Goal: Ask a question

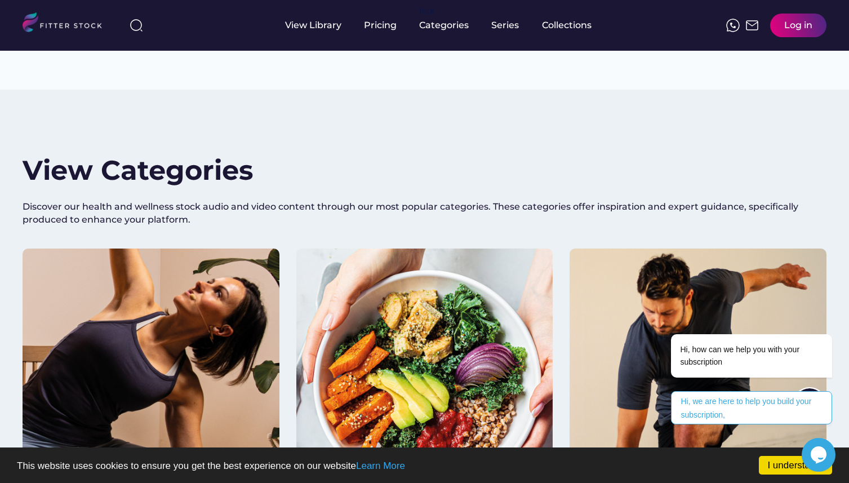
scroll to position [861, 0]
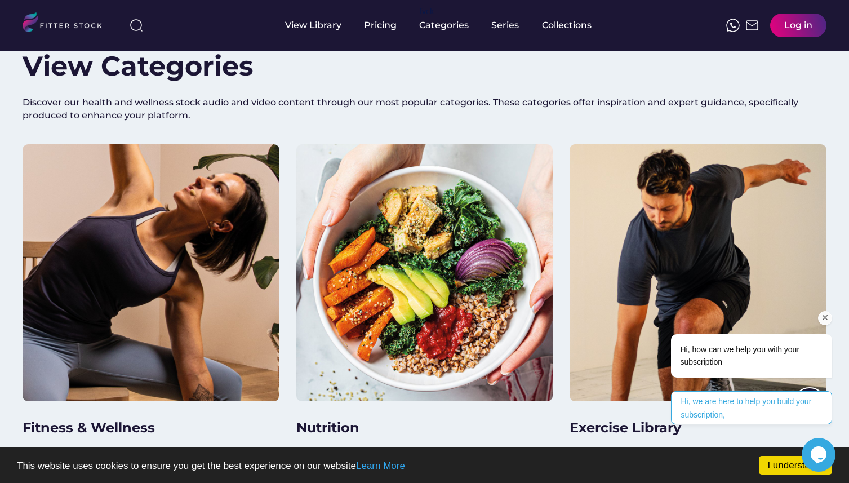
click at [722, 354] on div "Hi, how can we help you with your subscription" at bounding box center [751, 355] width 143 height 25
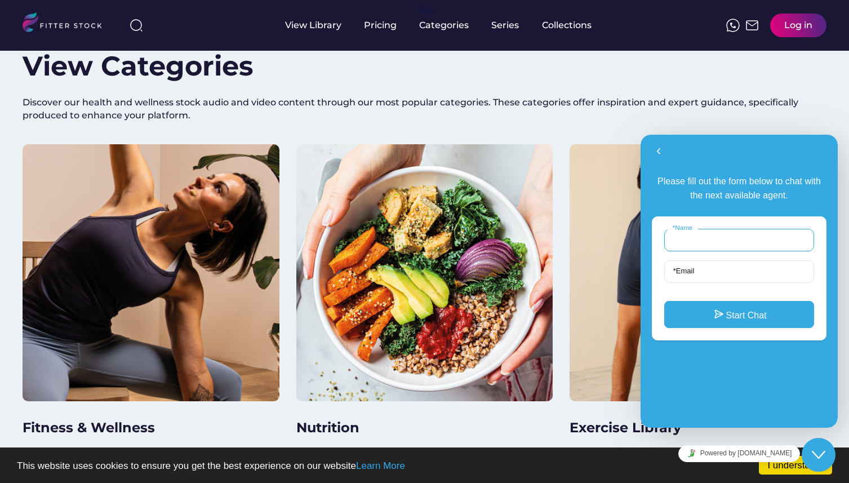
click at [703, 242] on input "* Name" at bounding box center [739, 240] width 150 height 23
type input "**********"
click at [765, 269] on input "**********" at bounding box center [739, 271] width 150 height 23
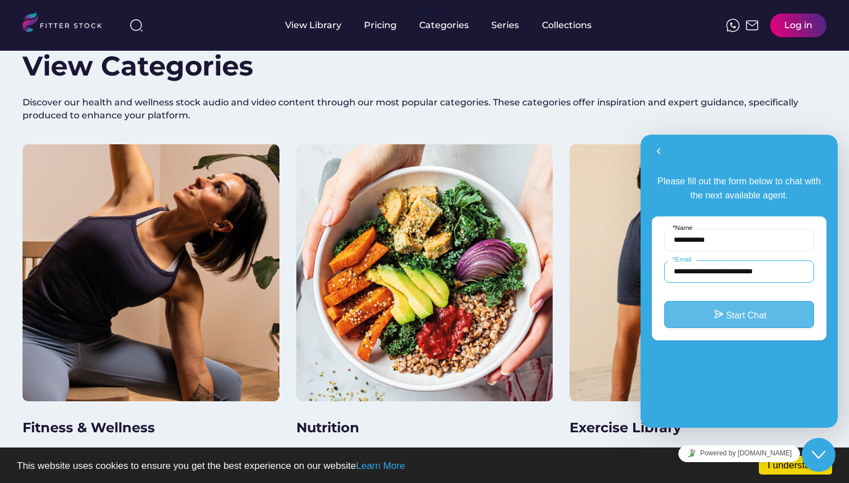
type input "**********"
click at [744, 322] on button "Start Chat" at bounding box center [739, 314] width 150 height 27
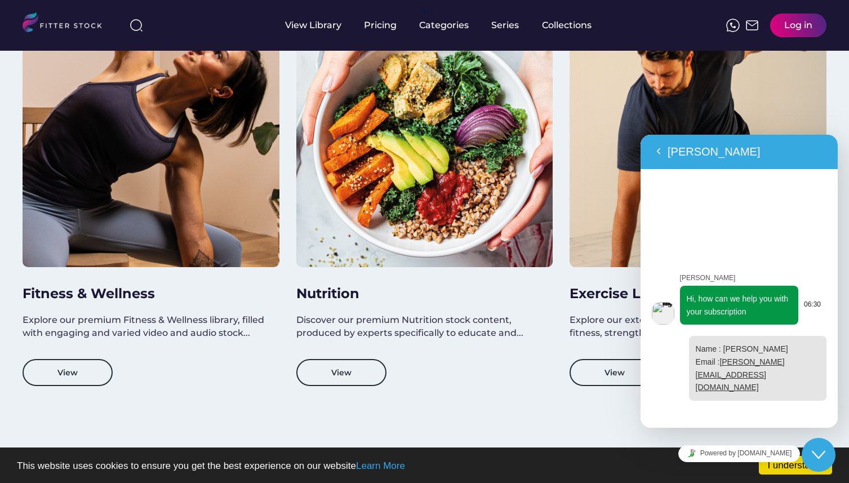
scroll to position [896, 0]
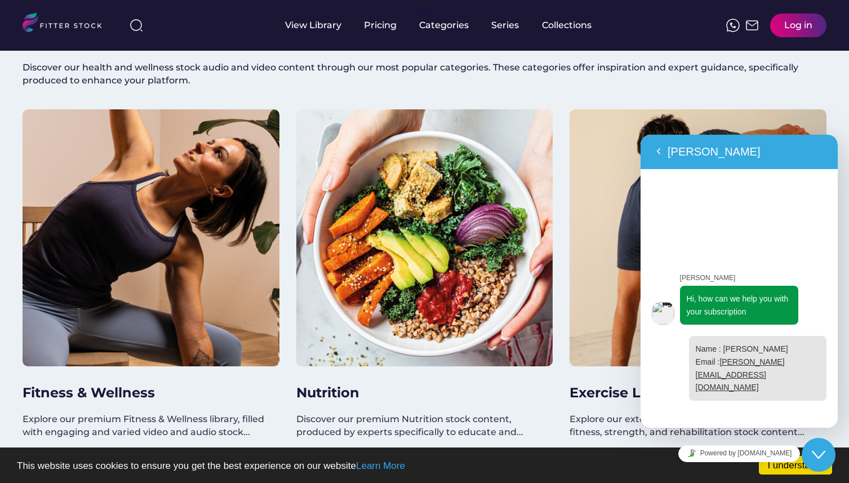
click at [812, 449] on icon "Close Chat This icon closes the chat window." at bounding box center [819, 455] width 14 height 14
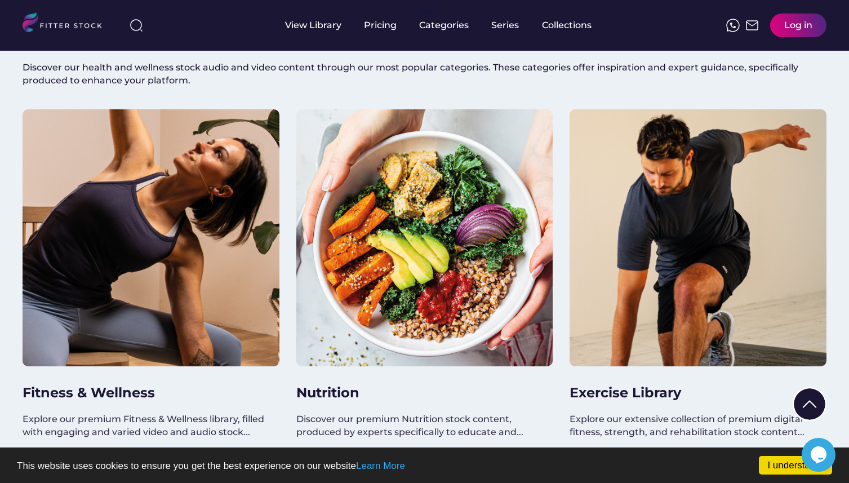
click at [820, 457] on icon "Chat widget" at bounding box center [819, 454] width 16 height 17
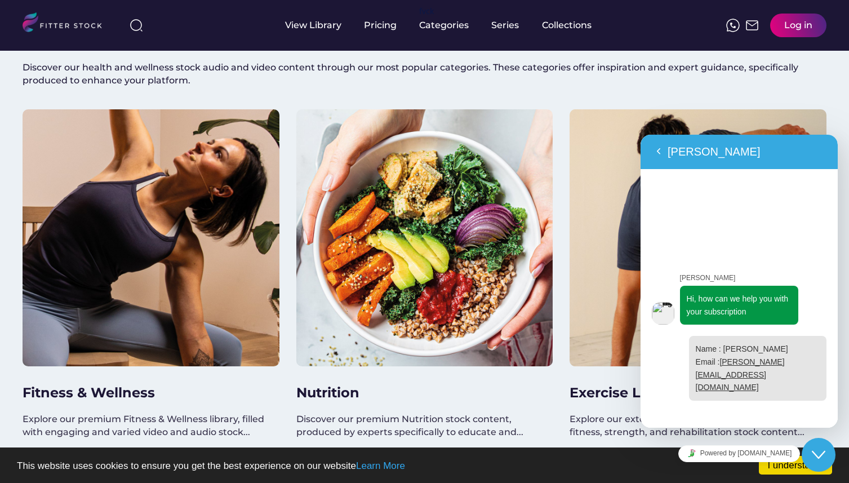
click at [765, 415] on div "[PERSON_NAME], how can we help you with your subscription 06:30 06:31 Name : [P…" at bounding box center [738, 297] width 197 height 259
click at [696, 268] on div "[PERSON_NAME], how can we help you with your subscription 06:30 06:31 Name : [P…" at bounding box center [738, 297] width 197 height 259
click at [718, 416] on div "[PERSON_NAME], how can we help you with your subscription 06:30 06:31 Name : [P…" at bounding box center [738, 297] width 197 height 259
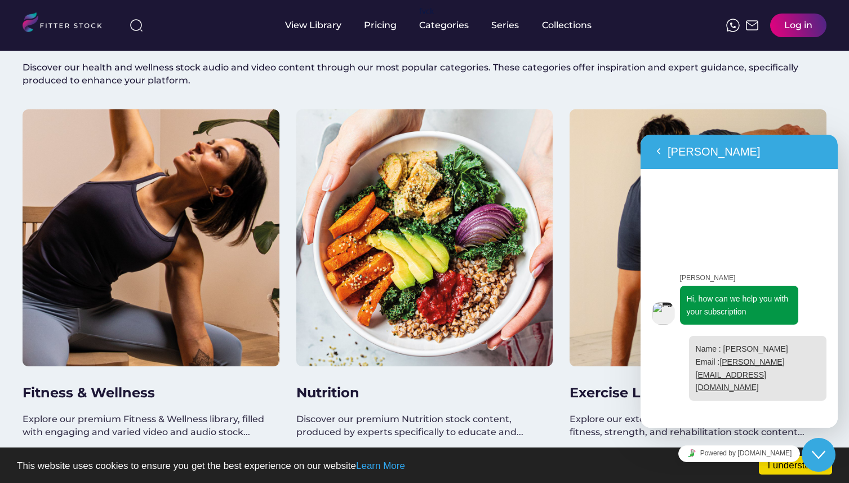
click at [812, 452] on icon "Close Chat This icon closes the chat window." at bounding box center [819, 455] width 14 height 14
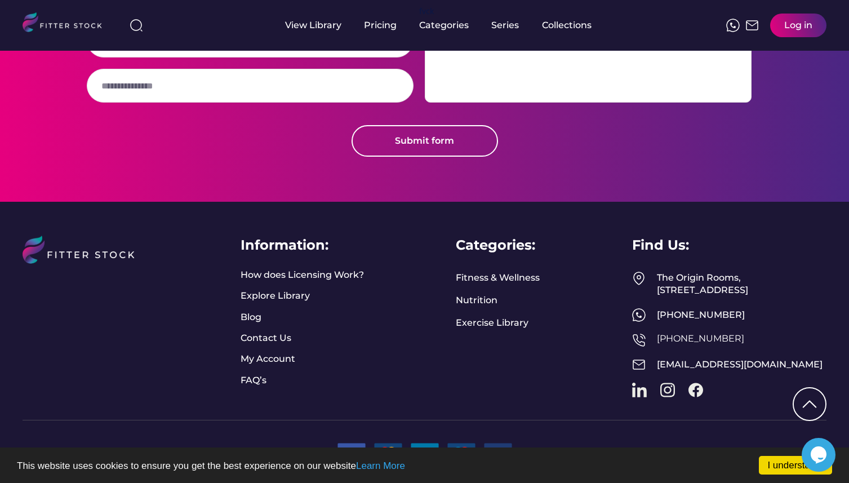
scroll to position [2928, 0]
click at [301, 269] on link "How does Licensing Work?" at bounding box center [302, 275] width 123 height 12
